Goal: Transaction & Acquisition: Purchase product/service

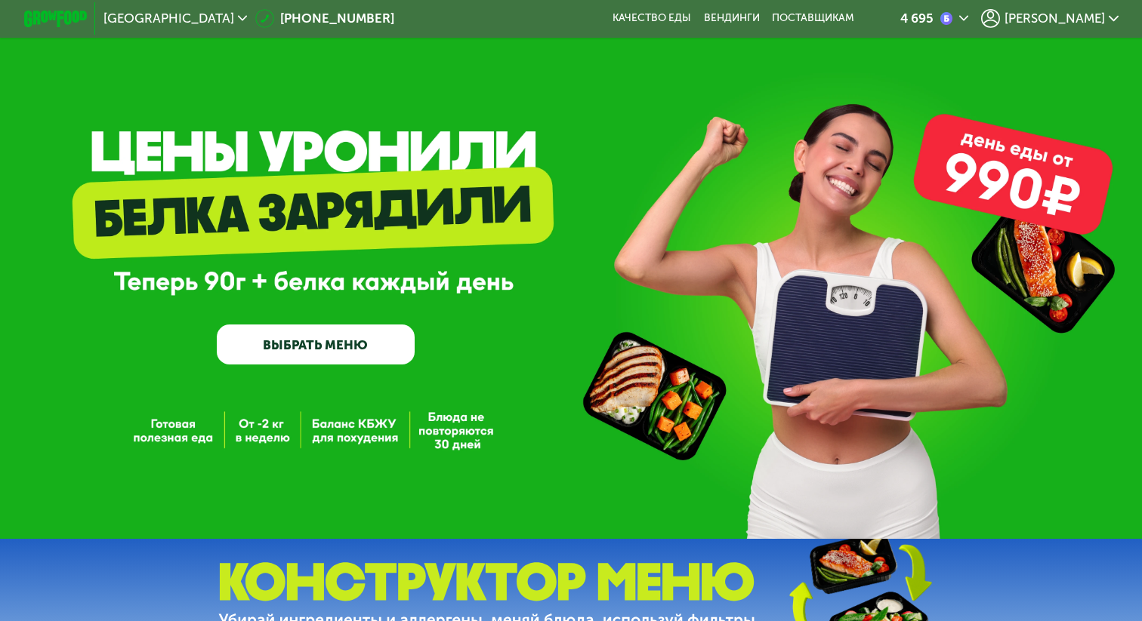
click at [1066, 20] on span "[PERSON_NAME]" at bounding box center [1054, 18] width 100 height 13
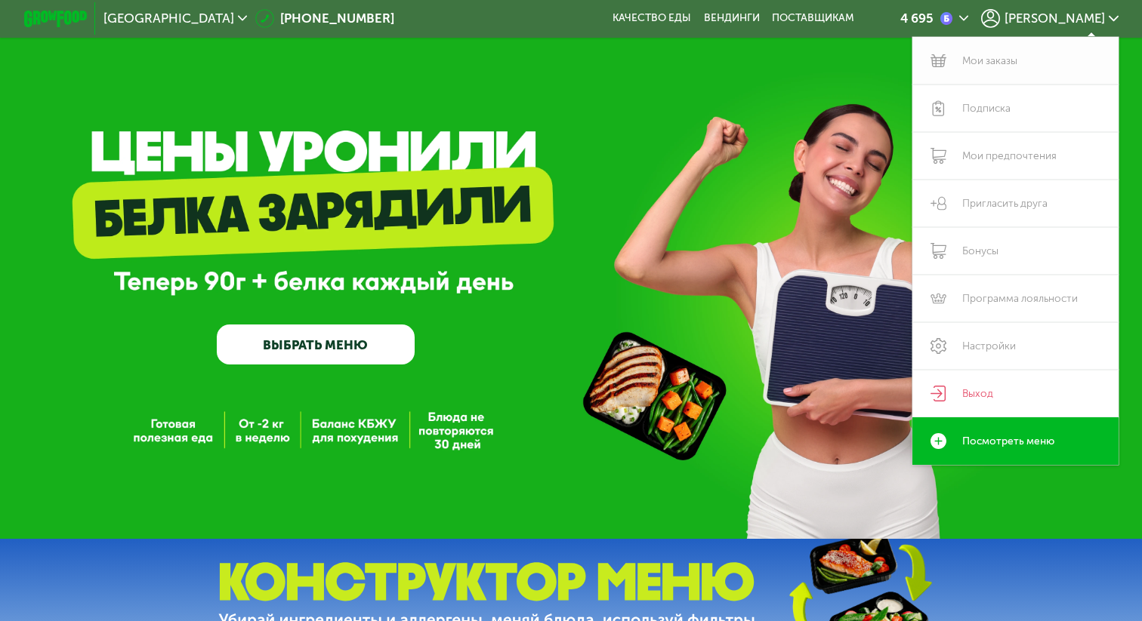
click at [1012, 64] on link "Мои заказы" at bounding box center [1015, 61] width 206 height 48
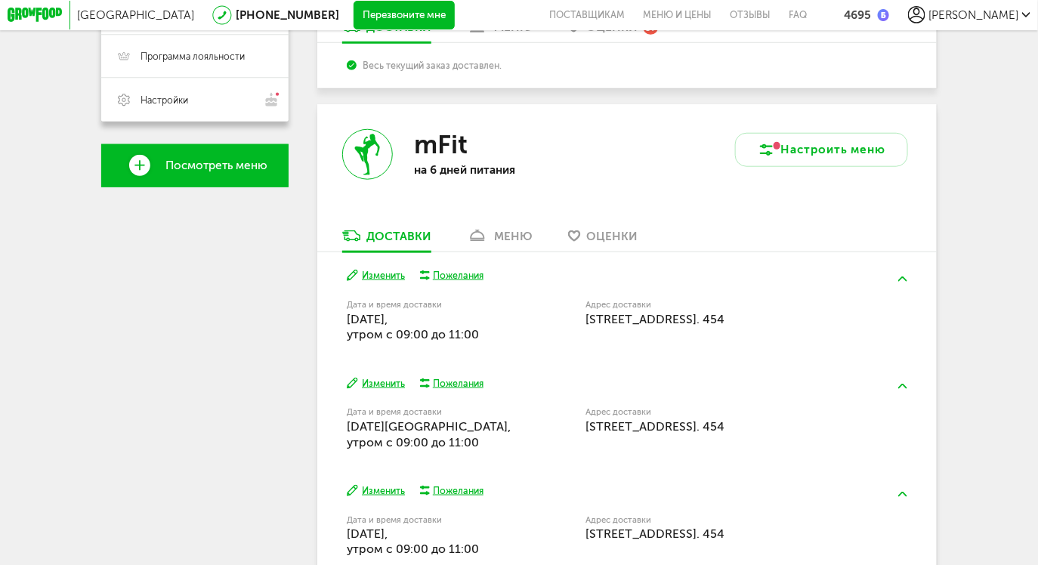
scroll to position [508, 0]
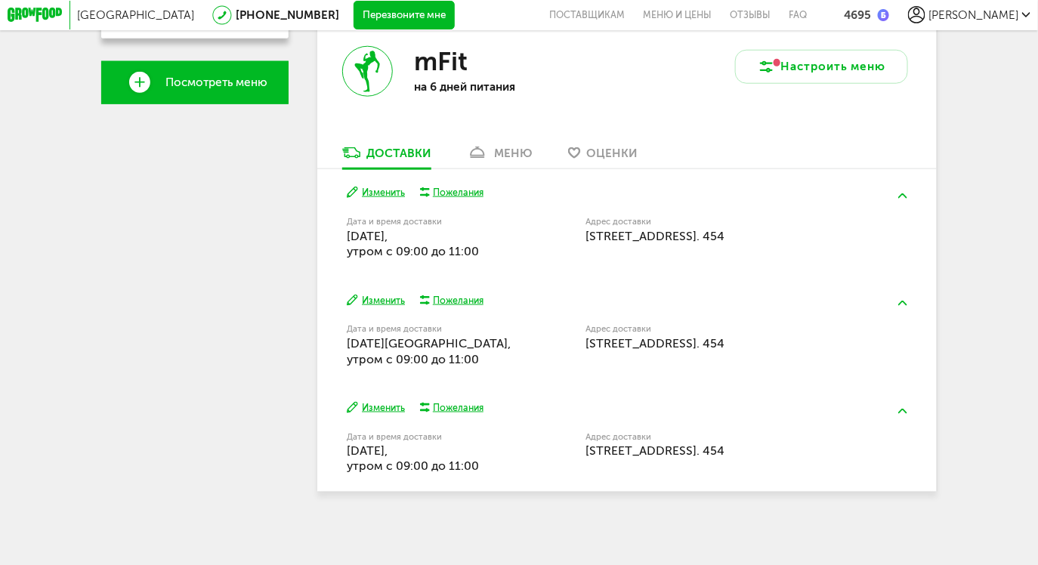
click at [532, 150] on link "меню" at bounding box center [500, 156] width 80 height 23
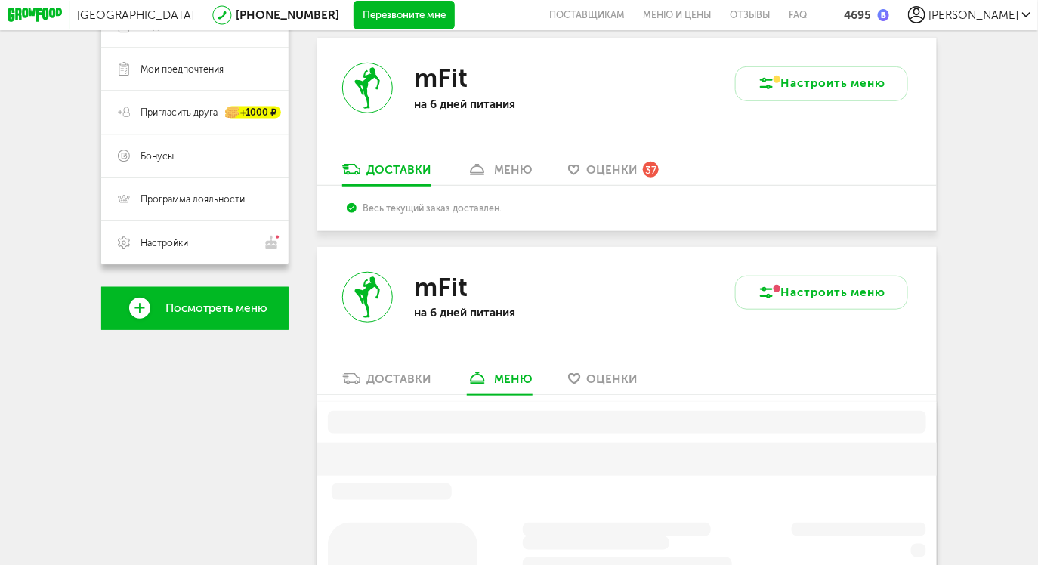
scroll to position [174, 0]
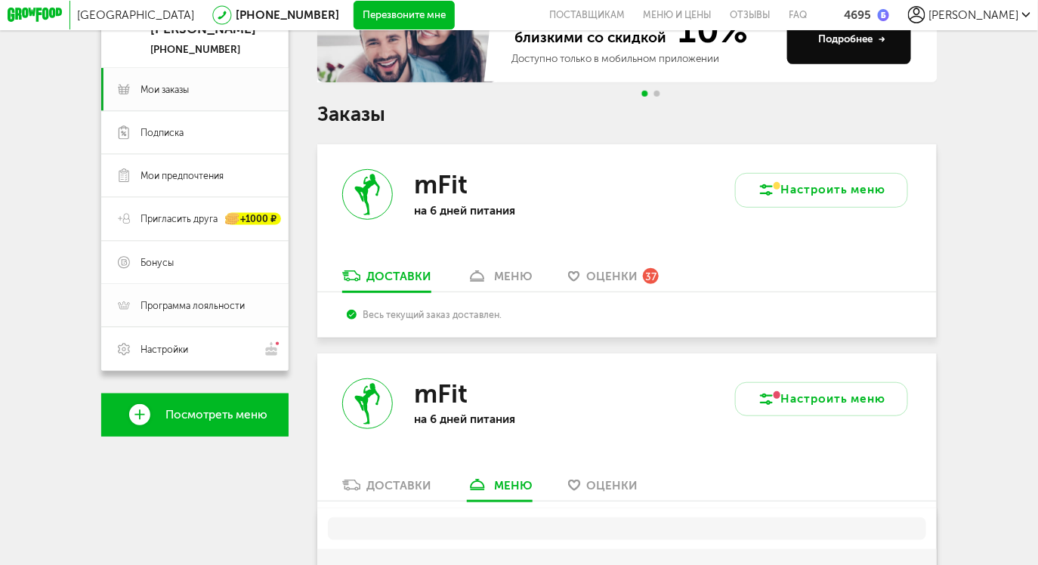
click at [194, 301] on span "Программа лояльности" at bounding box center [192, 305] width 104 height 13
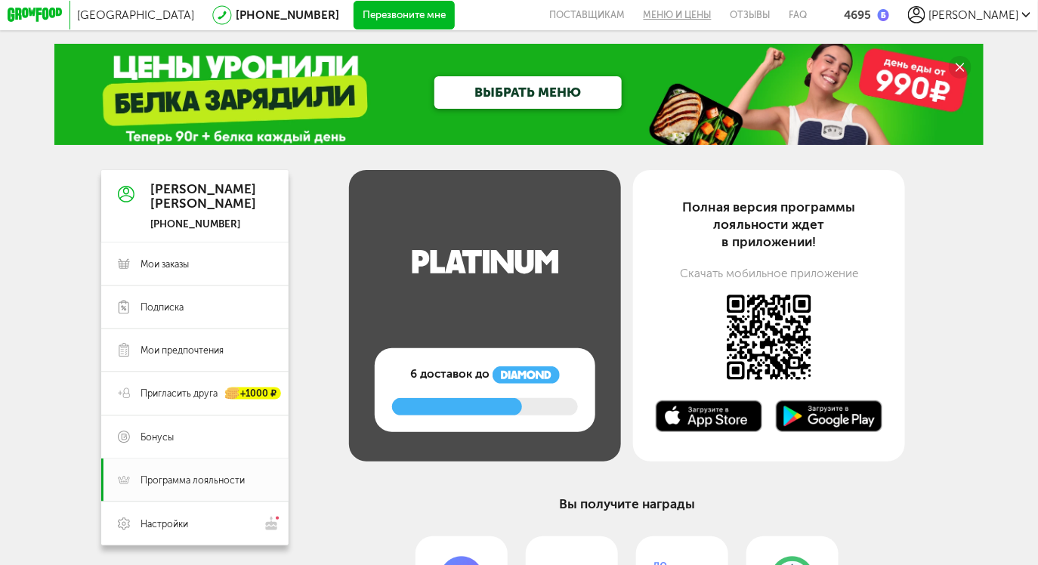
click at [720, 14] on link "Меню и цены" at bounding box center [677, 15] width 87 height 30
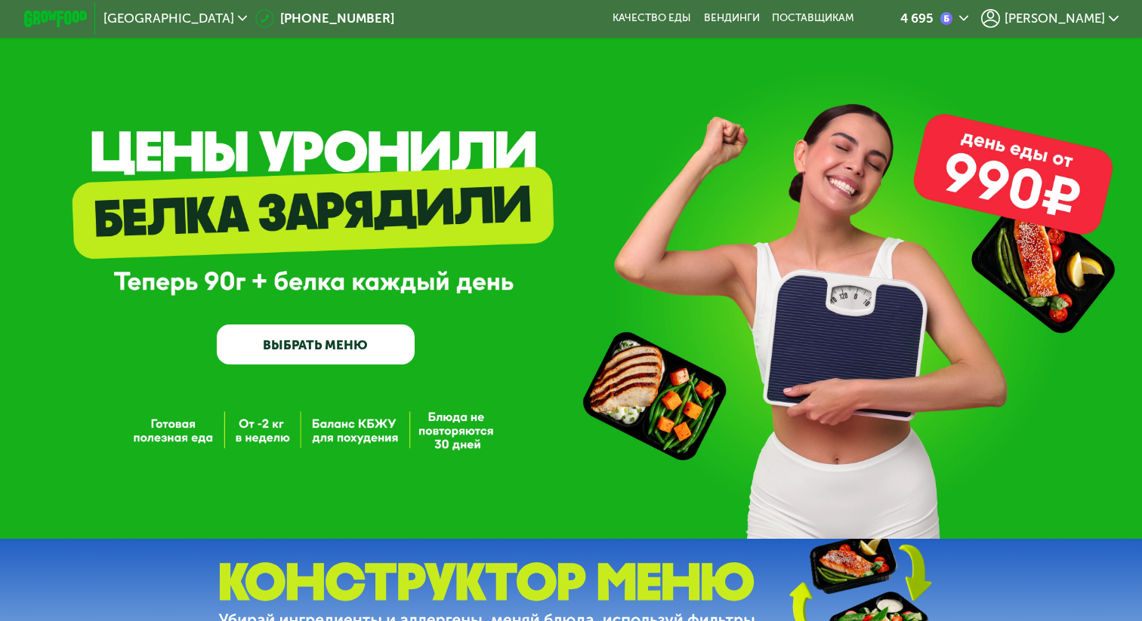
click at [346, 344] on link "ВЫБРАТЬ МЕНЮ" at bounding box center [315, 344] width 197 height 39
click at [285, 359] on link "ВЫБРАТЬ МЕНЮ" at bounding box center [315, 344] width 197 height 39
click at [285, 359] on div "GrowFood — доставка правильного питания ВЫБРАТЬ МЕНЮ" at bounding box center [571, 269] width 1142 height 539
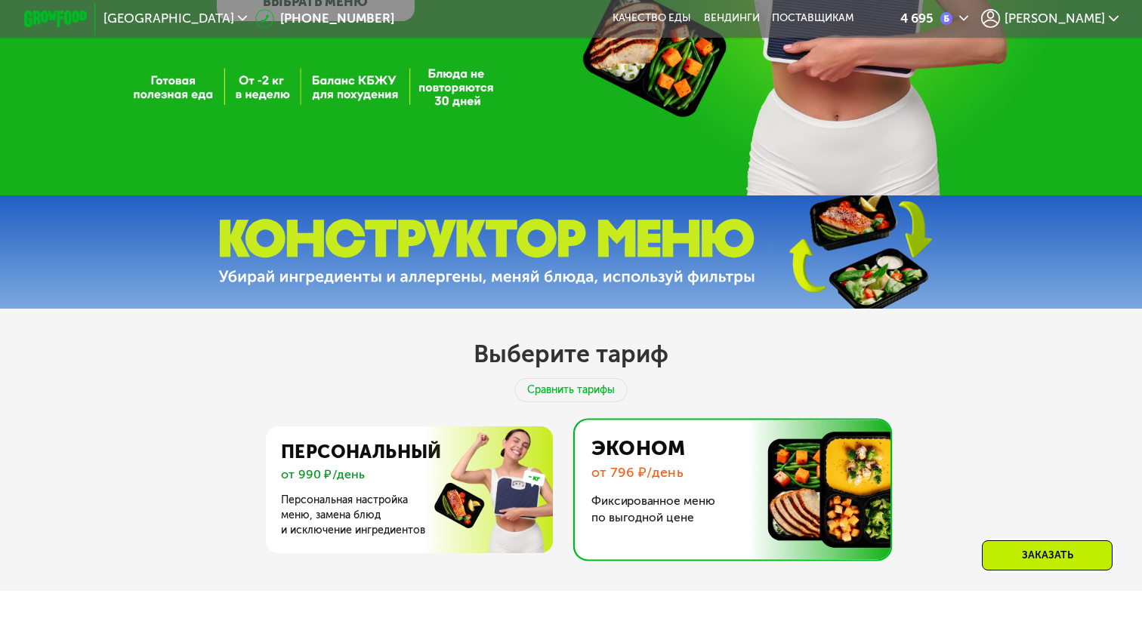
click at [285, 427] on img at bounding box center [406, 490] width 294 height 127
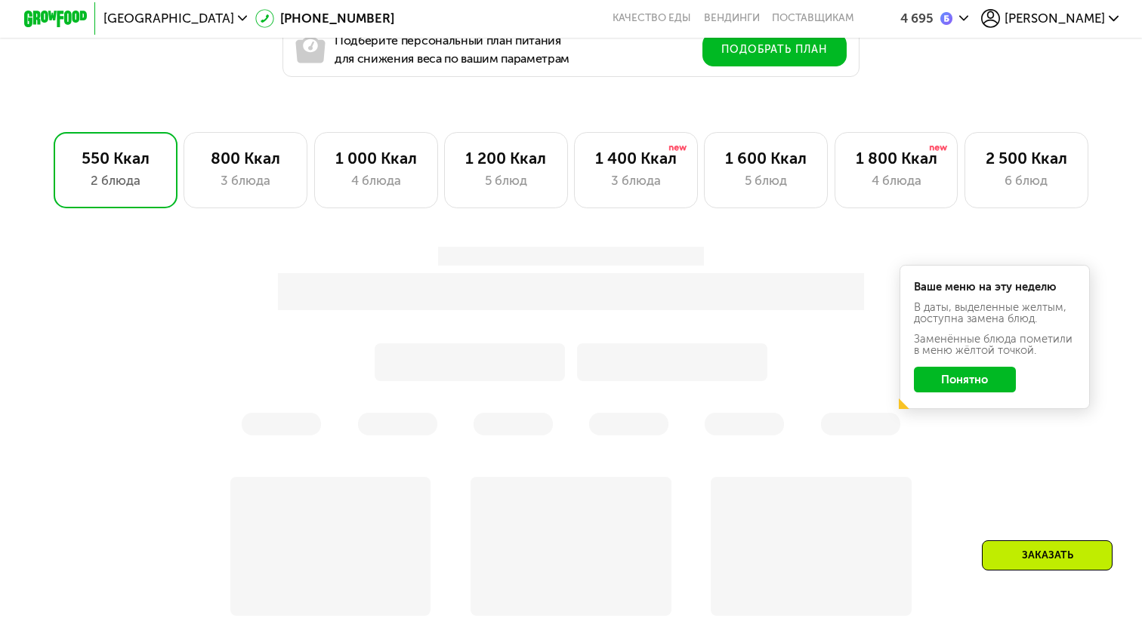
scroll to position [952, 0]
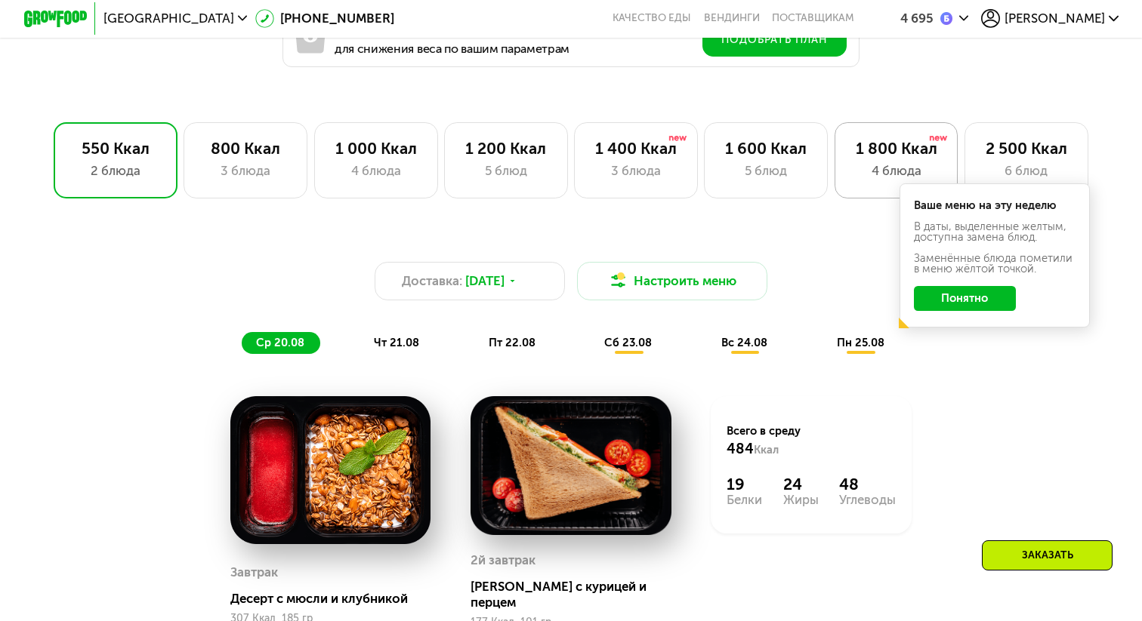
click at [863, 177] on div "4 блюда" at bounding box center [896, 171] width 91 height 19
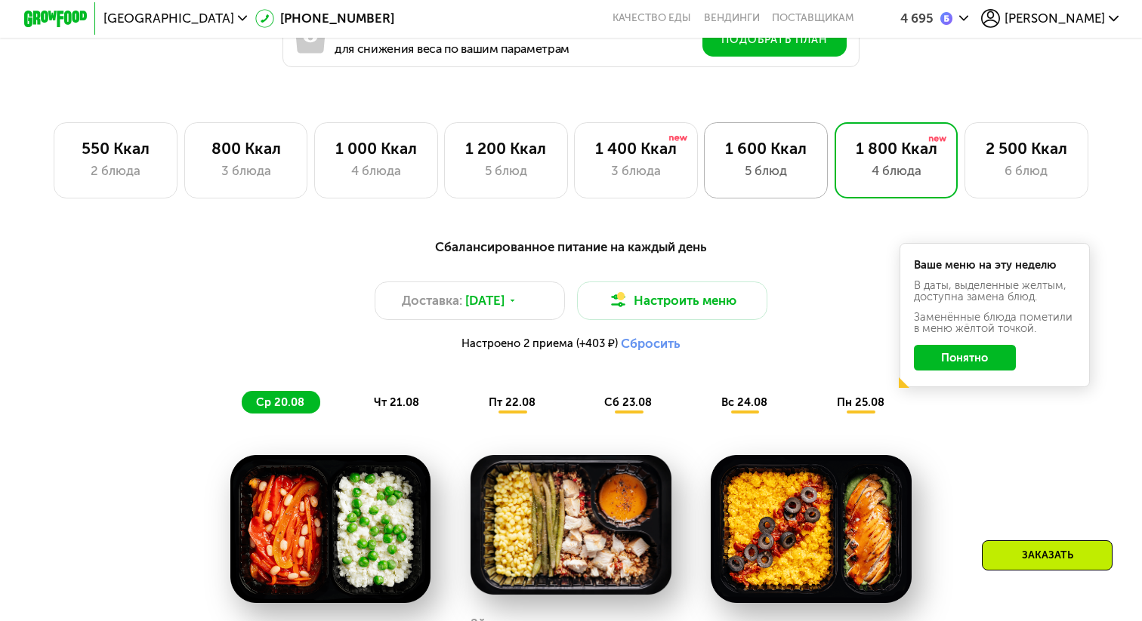
click at [727, 165] on div "5 блюд" at bounding box center [765, 171] width 91 height 19
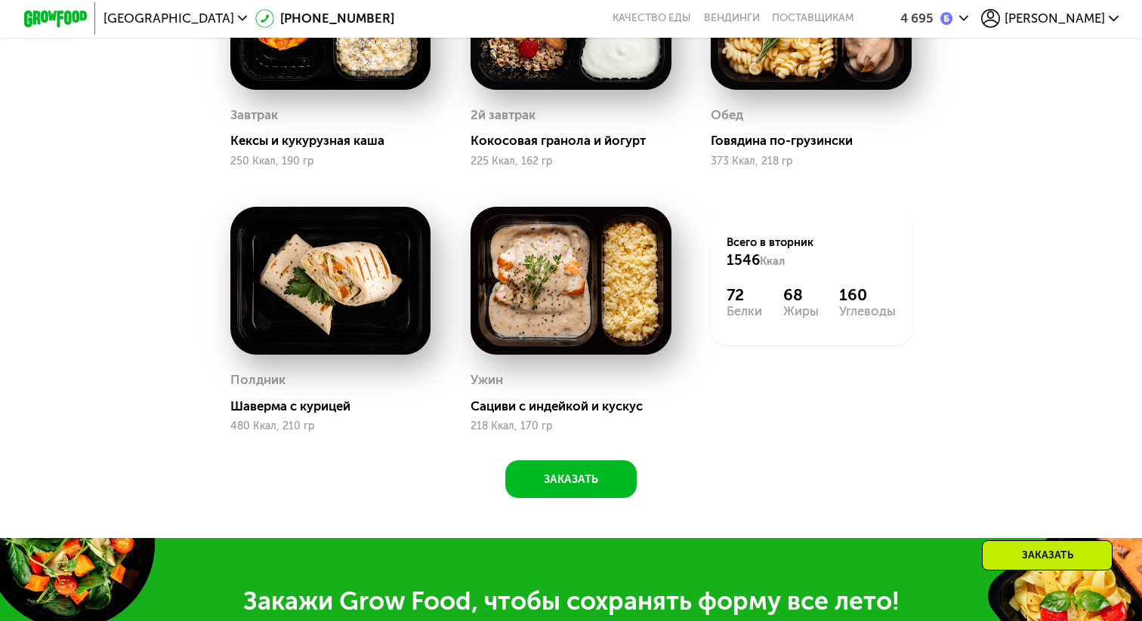
scroll to position [1532, 0]
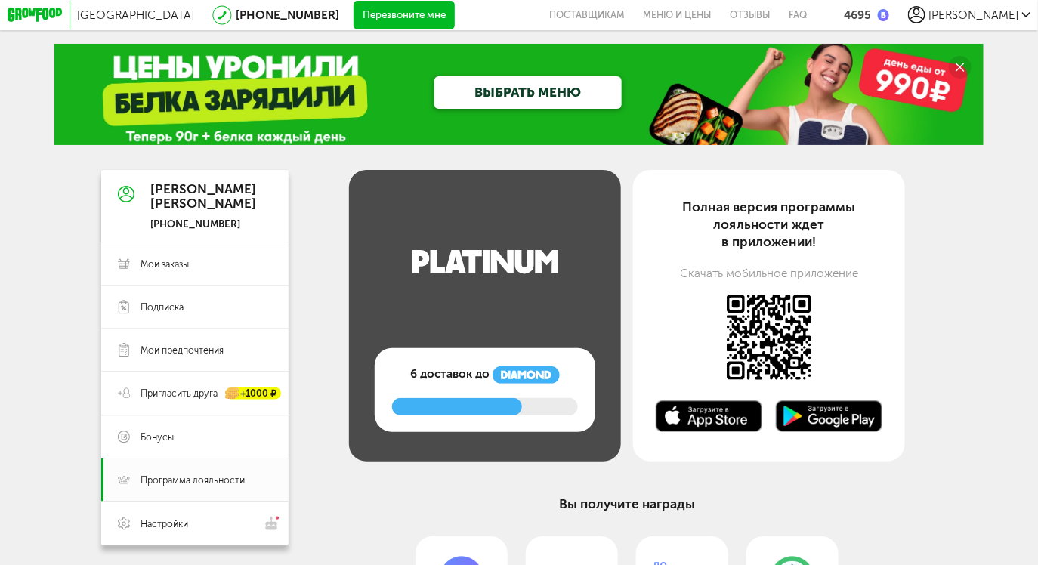
click at [969, 62] on circle at bounding box center [959, 67] width 23 height 23
